Goal: Navigation & Orientation: Find specific page/section

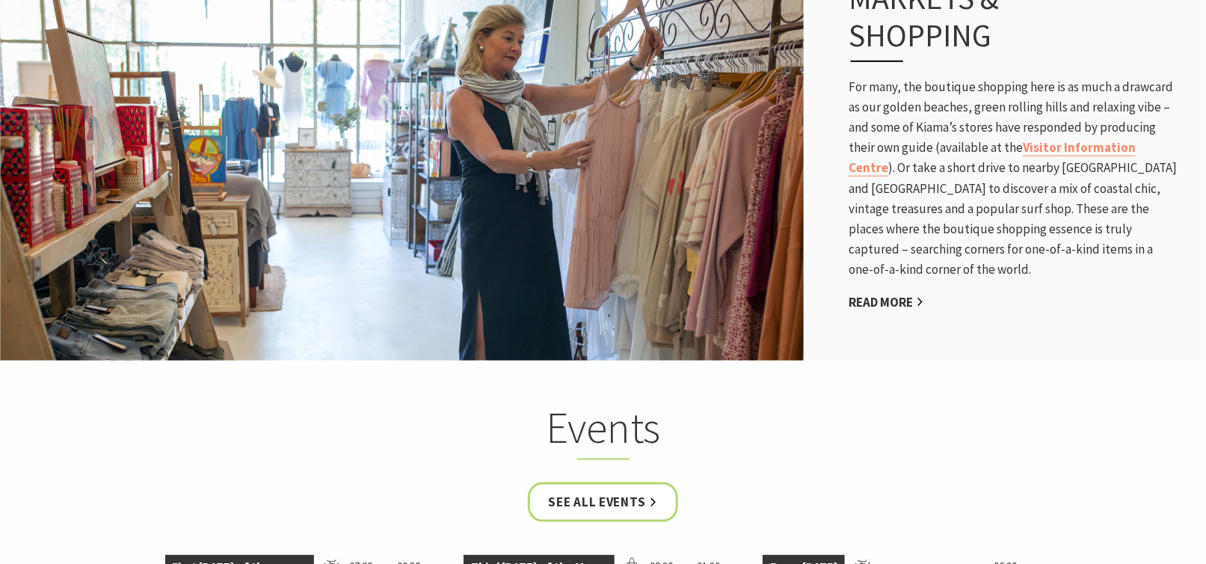
scroll to position [2542, 0]
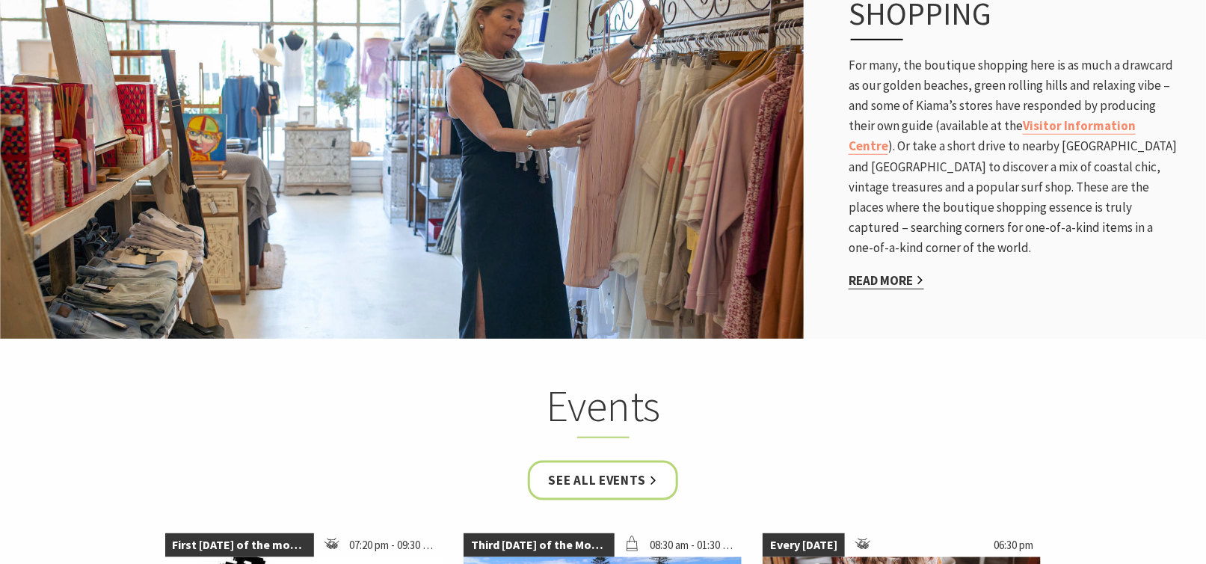
click at [894, 272] on link "Read More" at bounding box center [885, 280] width 75 height 17
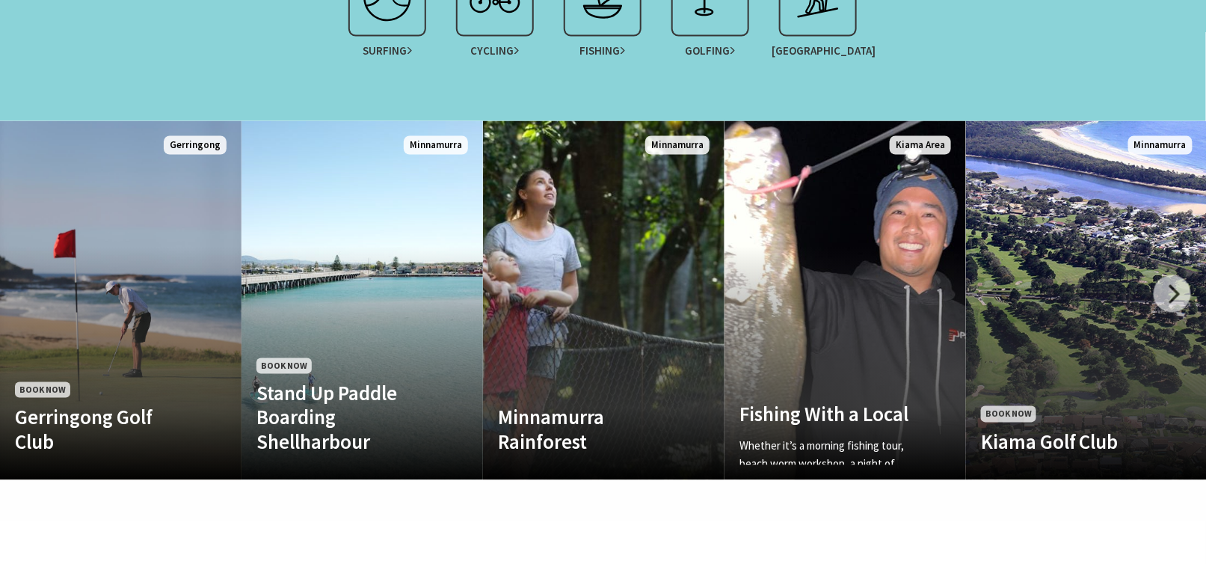
scroll to position [1047, 0]
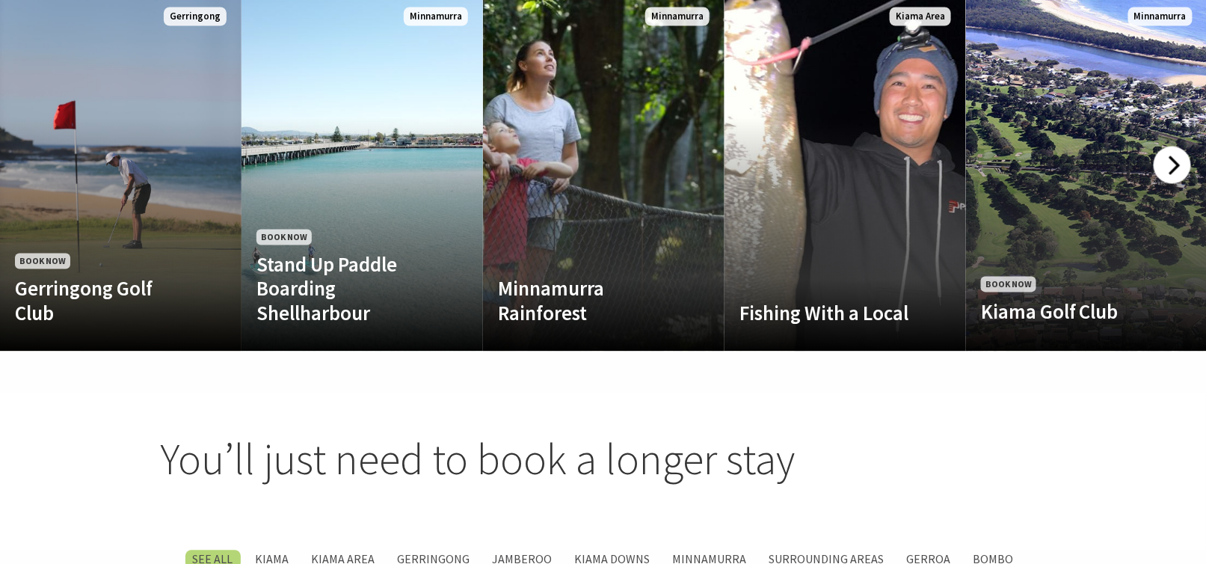
click at [1165, 147] on div at bounding box center [1171, 165] width 37 height 37
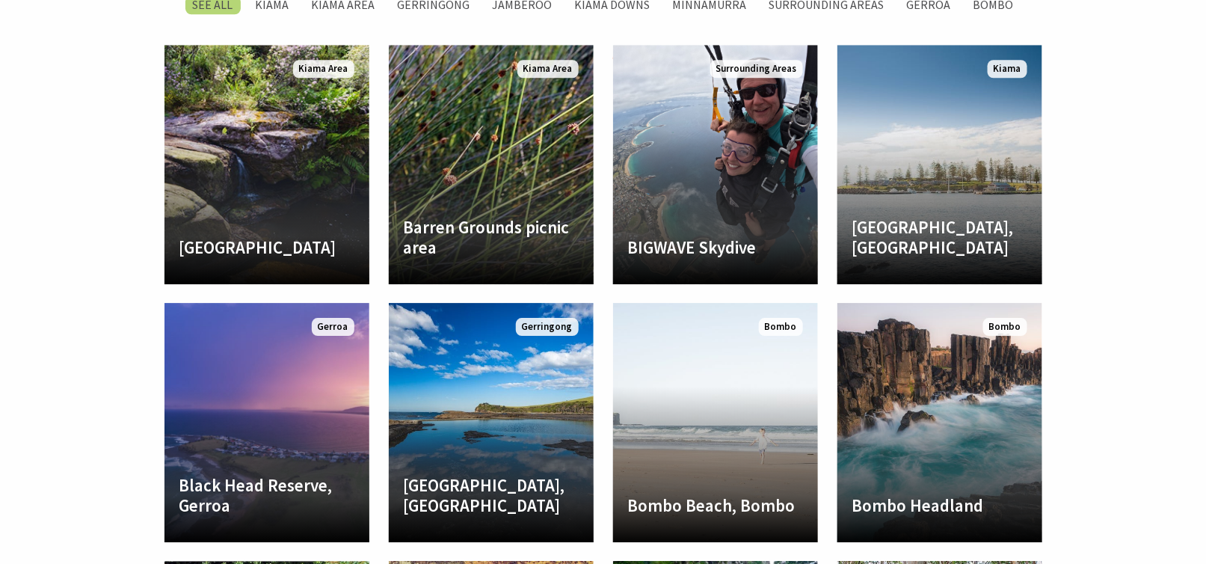
scroll to position [1570, 0]
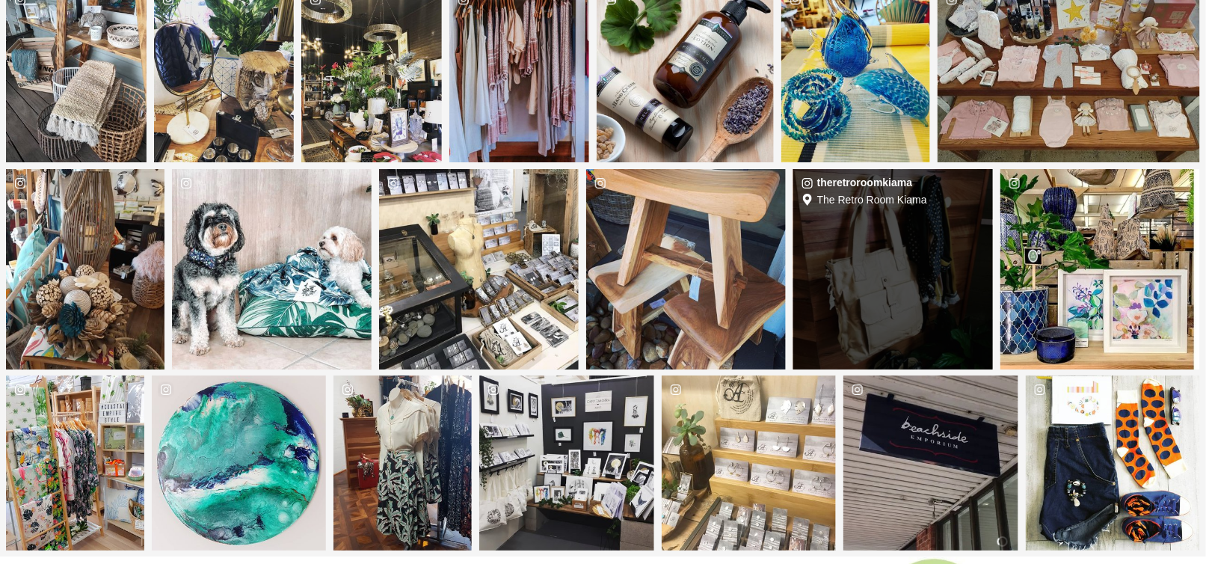
scroll to position [2392, 0]
